Goal: Use online tool/utility: Use online tool/utility

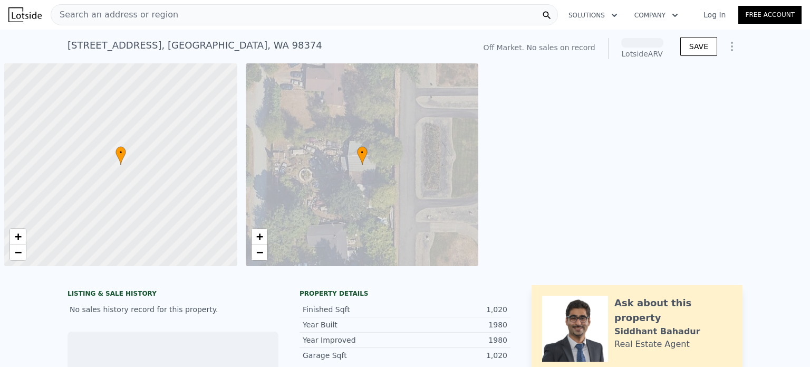
click at [470, 38] on div "[STREET_ADDRESS] No sales on record (~ARV )" at bounding box center [269, 49] width 403 height 30
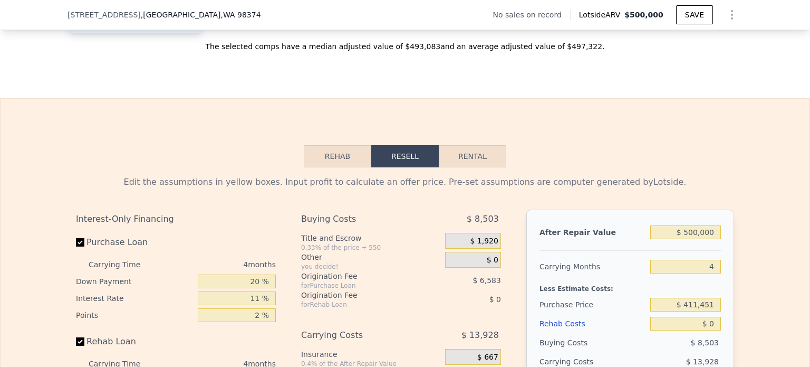
scroll to position [1631, 0]
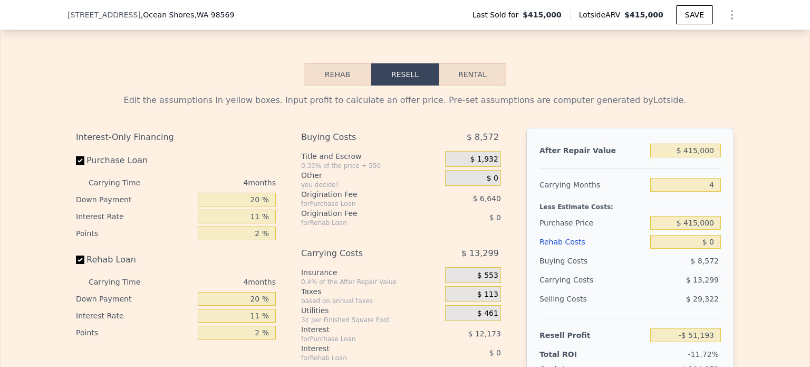
scroll to position [1579, 0]
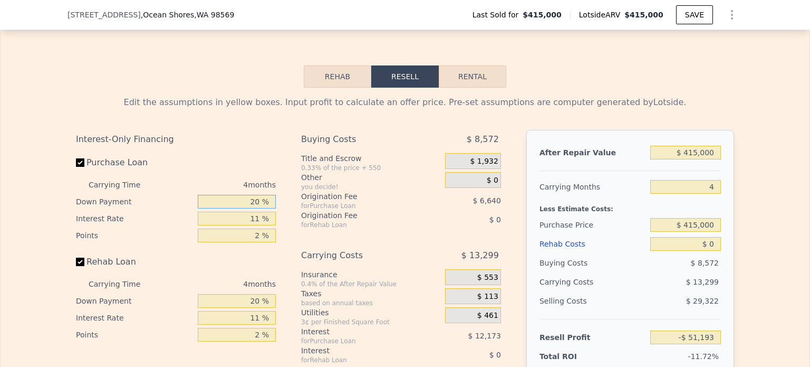
drag, startPoint x: 243, startPoint y: 215, endPoint x: 254, endPoint y: 215, distance: 10.6
click at [254, 208] on input "20 %" at bounding box center [237, 202] width 78 height 14
drag, startPoint x: 255, startPoint y: 215, endPoint x: 247, endPoint y: 215, distance: 8.5
click at [247, 208] on input "20 %" at bounding box center [237, 202] width 78 height 14
type input "0 %"
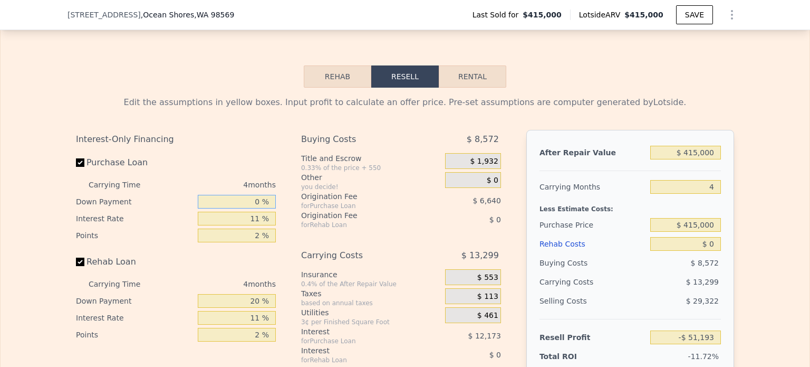
type input "-$ 55,897"
type input "0 %"
drag, startPoint x: 252, startPoint y: 232, endPoint x: 261, endPoint y: 232, distance: 9.0
click at [261, 225] on input "11 %" at bounding box center [237, 219] width 78 height 14
type input "1 %"
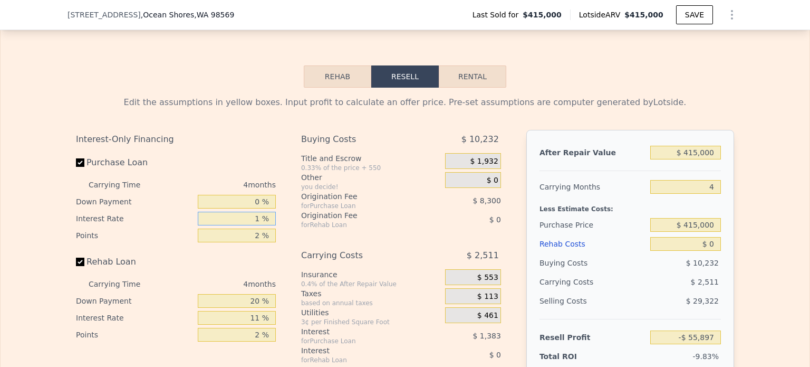
type input "-$ 42,065"
type input "12 %"
type input "-$ 57,281"
type input "12.5 %"
type input "-$ 57,973"
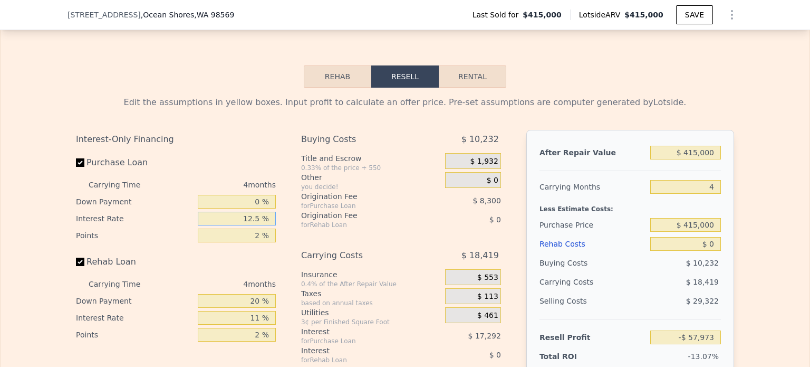
type input "12.5 %"
drag, startPoint x: 253, startPoint y: 247, endPoint x: 271, endPoint y: 249, distance: 18.0
click at [271, 242] on input "2 %" at bounding box center [237, 235] width 78 height 14
type input "3 %"
type input "-$ 62,123"
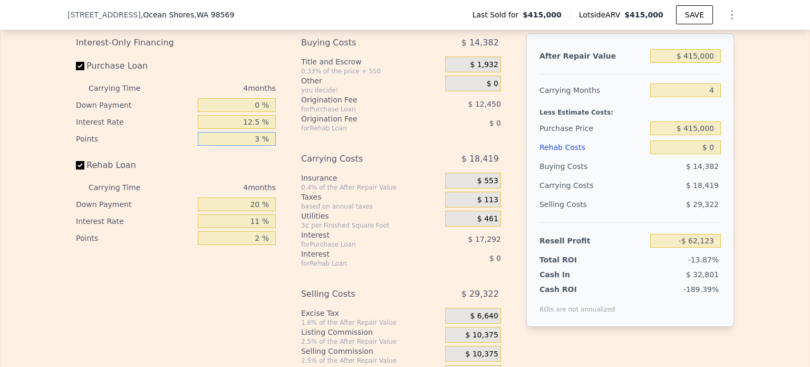
scroll to position [1684, 0]
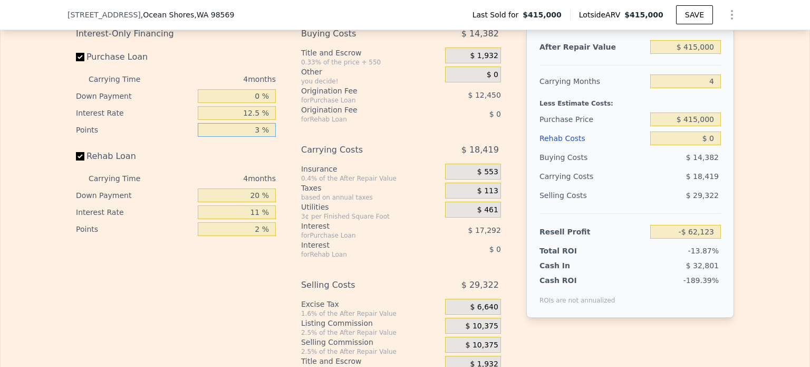
type input "3 %"
drag, startPoint x: 240, startPoint y: 224, endPoint x: 268, endPoint y: 224, distance: 27.4
click at [267, 219] on input "11 %" at bounding box center [237, 212] width 78 height 14
type input "12.5 %"
drag, startPoint x: 242, startPoint y: 249, endPoint x: 269, endPoint y: 240, distance: 27.9
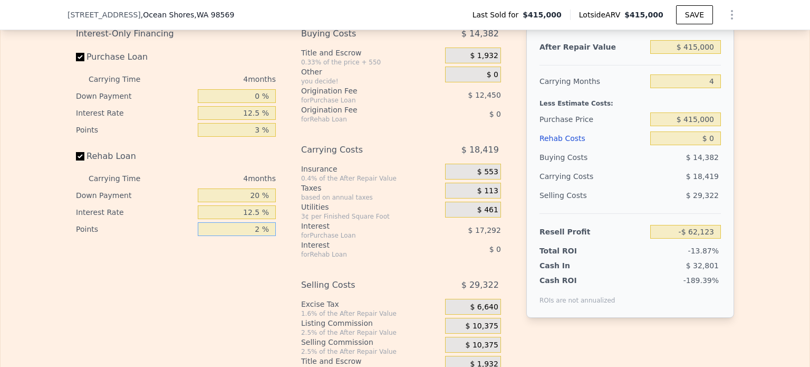
click at [269, 237] on div "2 %" at bounding box center [237, 229] width 78 height 17
drag, startPoint x: 236, startPoint y: 244, endPoint x: 257, endPoint y: 242, distance: 21.2
click at [257, 236] on input "2 %" at bounding box center [237, 229] width 78 height 14
type input "3 %"
drag, startPoint x: 243, startPoint y: 211, endPoint x: 260, endPoint y: 208, distance: 16.5
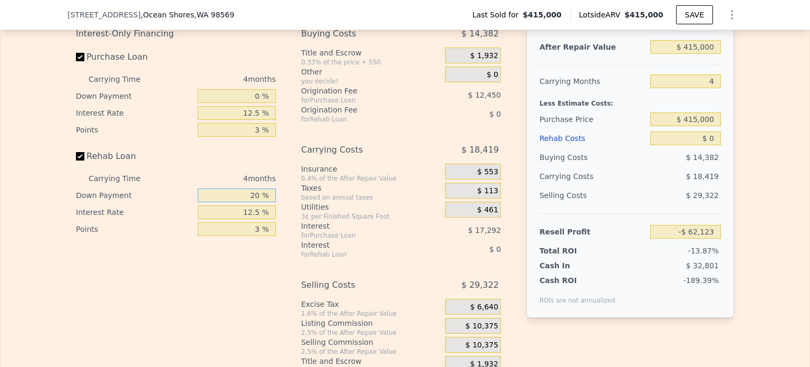
click at [260, 202] on input "20 %" at bounding box center [237, 195] width 78 height 14
type input "0 %"
drag, startPoint x: 684, startPoint y: 132, endPoint x: 717, endPoint y: 131, distance: 32.7
click at [717, 126] on input "$ 415,000" at bounding box center [686, 119] width 71 height 14
type input "$ 70,000"
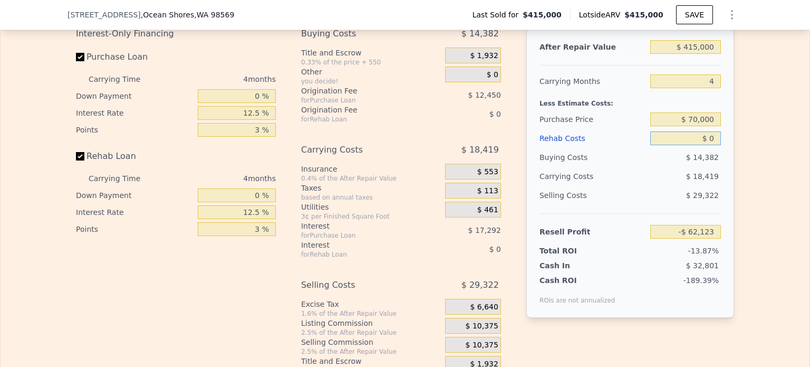
type input "$ 308,752"
click at [712, 145] on input "$ 0" at bounding box center [686, 138] width 71 height 14
click at [710, 145] on input "$ 0" at bounding box center [686, 138] width 71 height 14
drag, startPoint x: 705, startPoint y: 151, endPoint x: 716, endPoint y: 151, distance: 10.6
click at [716, 145] on input "$ 0" at bounding box center [686, 138] width 71 height 14
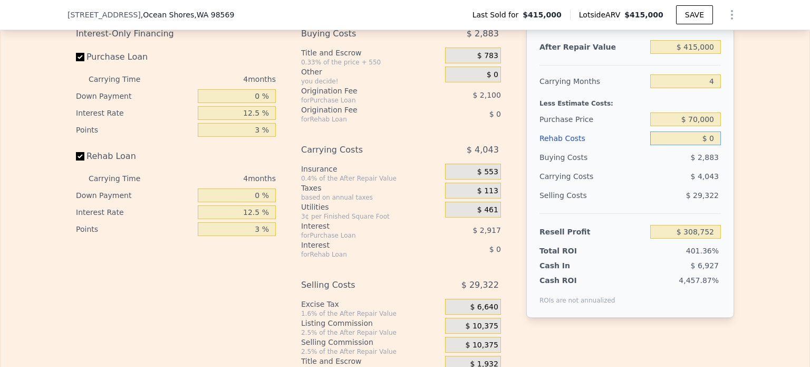
type input "$ 3"
type input "$ 308,749"
type input "$ 310"
type input "$ 308,421"
type input "$ 3,100"
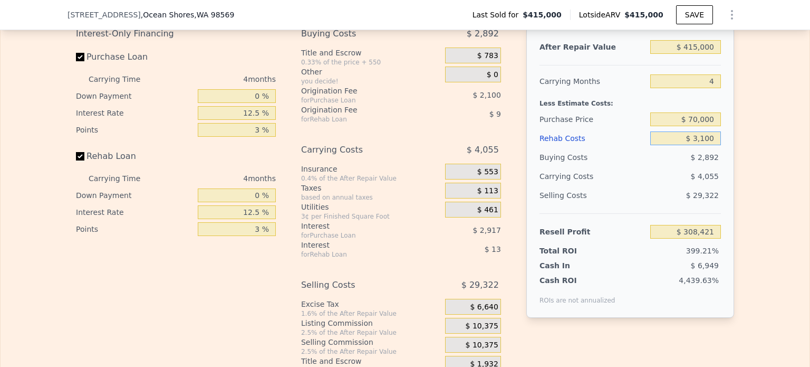
type input "$ 305,431"
type input "$ 31,000"
type input "$ 275,530"
type input "$ 310,000"
type input "-$ 23,464"
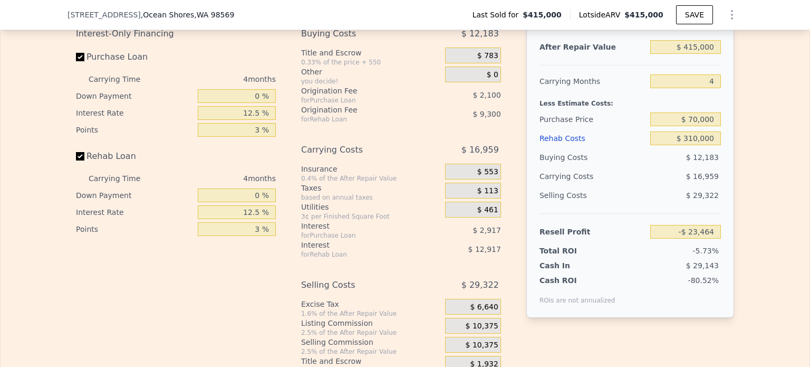
click at [718, 158] on div "After Repair Value $ 415,000 Carrying Months 4 Less Estimate Costs: Purchase Pr…" at bounding box center [631, 170] width 208 height 293
drag, startPoint x: 699, startPoint y: 211, endPoint x: 700, endPoint y: 187, distance: 23.8
click at [699, 199] on span "$ 29,322" at bounding box center [702, 195] width 33 height 8
drag, startPoint x: 686, startPoint y: 152, endPoint x: 715, endPoint y: 152, distance: 29.0
click at [712, 145] on input "$ 310,000" at bounding box center [686, 138] width 71 height 14
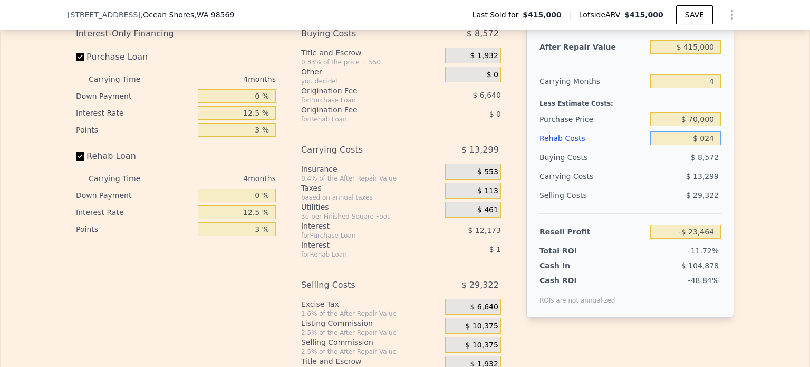
type input "$ 0240"
type input "-$ 51,445"
type input "$ 024,000"
type input "-$ 76,281"
type input "$ 0240,000"
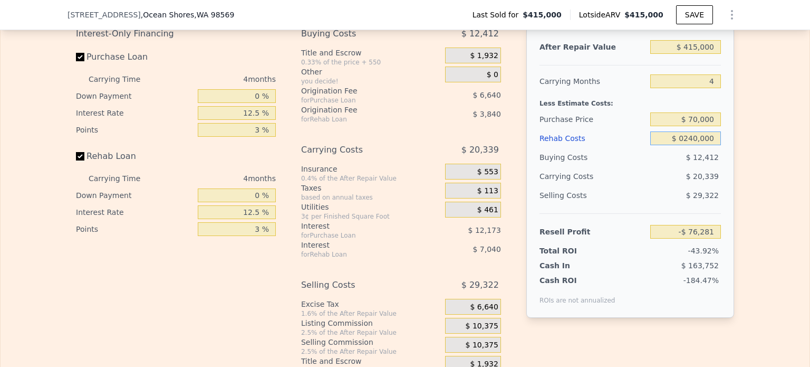
type input "-$ 302,073"
click at [652, 186] on div "$ 20,339" at bounding box center [665, 176] width 111 height 19
type input "$ 240,000"
drag, startPoint x: 687, startPoint y: 61, endPoint x: 722, endPoint y: 58, distance: 34.4
click at [722, 58] on div "After Repair Value $ 415,000 Carrying Months 4 Less Estimate Costs: Purchase Pr…" at bounding box center [631, 170] width 208 height 293
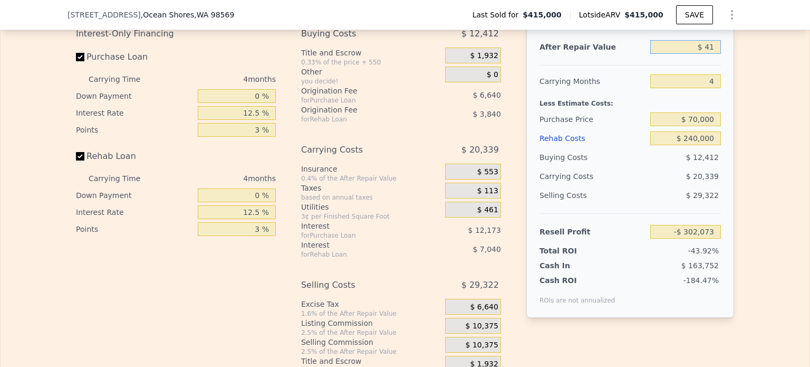
type input "$ 415"
type input "-$ 687,362"
type input "$ 4,150"
type input "-$ 683,892"
type input "$ 41,500"
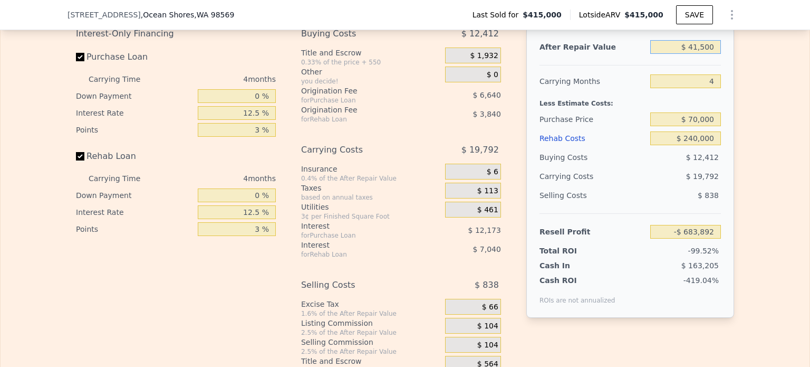
type input "-$ 649,181"
type input "$ 415,000"
type input "-$ 302,073"
click at [652, 186] on div "$ 20,339" at bounding box center [665, 176] width 111 height 19
drag, startPoint x: 690, startPoint y: 131, endPoint x: 734, endPoint y: 132, distance: 44.3
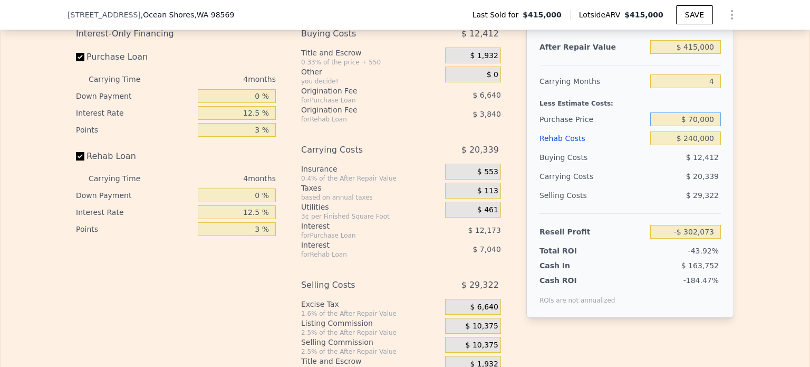
click at [734, 132] on div "Edit the assumptions in yellow boxes. Input profit to calculate an offer price.…" at bounding box center [405, 178] width 675 height 393
type input "$ 70,000"
click at [702, 167] on div "$ 12,412" at bounding box center [686, 157] width 71 height 19
type input "$ 59,716"
drag, startPoint x: 705, startPoint y: 94, endPoint x: 714, endPoint y: 94, distance: 9.5
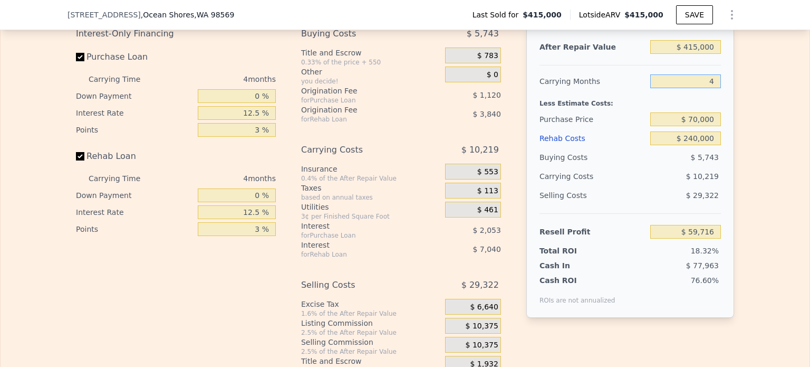
click at [714, 88] on input "4" at bounding box center [686, 81] width 71 height 14
type input "9"
type input "$ 46,941"
click at [654, 203] on div "$ 29,322" at bounding box center [686, 195] width 71 height 19
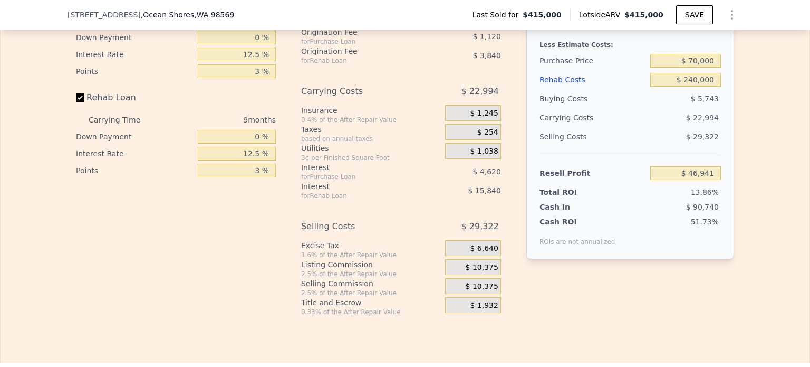
scroll to position [1690, 0]
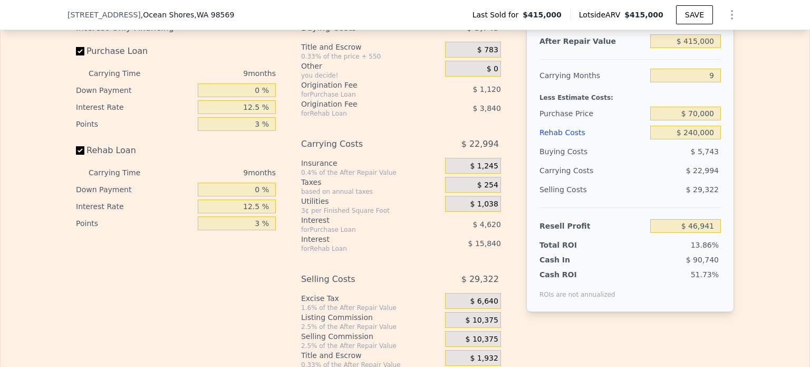
type input "4"
type input "$ 0"
type input "-$ 51,193"
